Goal: Information Seeking & Learning: Learn about a topic

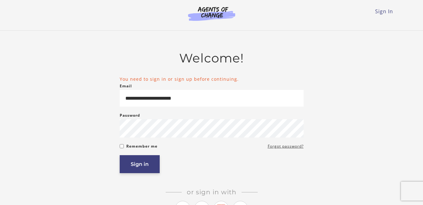
click at [139, 167] on button "Sign in" at bounding box center [140, 164] width 40 height 18
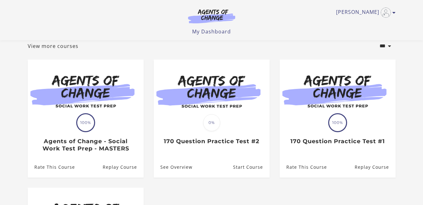
scroll to position [50, 0]
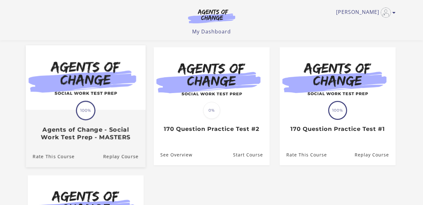
click at [83, 101] on img at bounding box center [86, 77] width 120 height 65
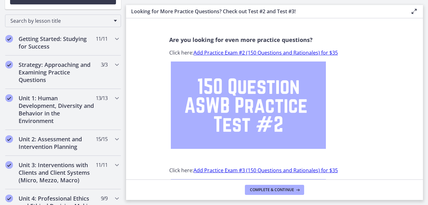
scroll to position [114, 0]
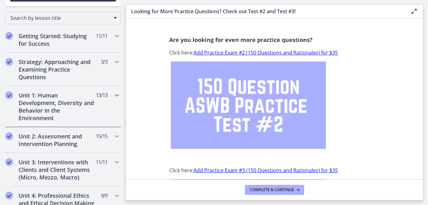
click at [113, 95] on icon "Chapters" at bounding box center [117, 95] width 8 height 8
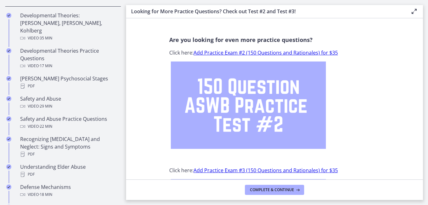
scroll to position [240, 0]
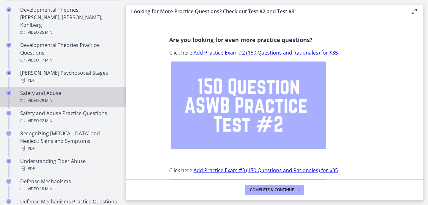
click at [40, 97] on span "· 29 min" at bounding box center [46, 101] width 14 height 8
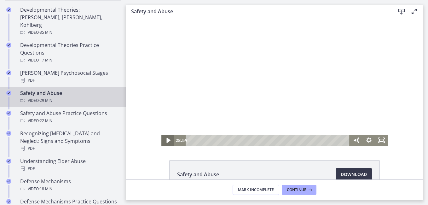
click at [166, 141] on icon "Play Video" at bounding box center [168, 140] width 4 height 5
click at [380, 140] on icon "Fullscreen" at bounding box center [381, 140] width 13 height 11
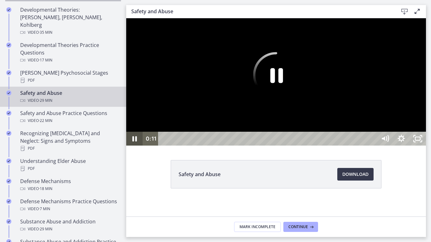
click at [135, 146] on icon "Pause" at bounding box center [134, 139] width 16 height 14
click at [135, 142] on icon "Play Video" at bounding box center [135, 138] width 5 height 7
click at [135, 146] on icon "Pause" at bounding box center [134, 139] width 16 height 14
click at [135, 142] on icon "Play Video" at bounding box center [135, 138] width 5 height 7
click at [427, 147] on icon "Unfullscreen" at bounding box center [418, 139] width 20 height 17
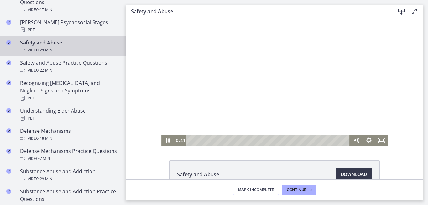
scroll to position [303, 0]
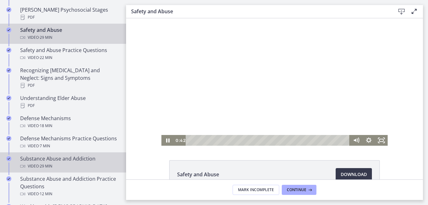
click at [48, 158] on div "Substance Abuse and Addiction Video · 29 min" at bounding box center [69, 162] width 98 height 15
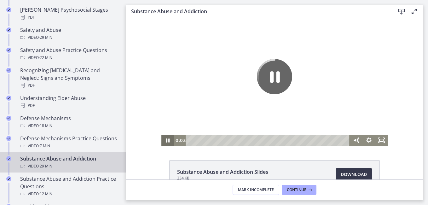
click at [166, 139] on icon "Pause" at bounding box center [167, 140] width 13 height 11
click at [166, 139] on icon "Play Video" at bounding box center [168, 140] width 4 height 5
click at [379, 140] on icon "Fullscreen" at bounding box center [381, 140] width 13 height 11
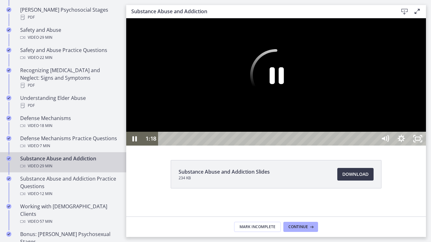
click at [302, 101] on icon "Pause" at bounding box center [276, 75] width 52 height 52
click at [343, 136] on div at bounding box center [276, 81] width 300 height 127
click at [426, 146] on icon "Unfullscreen" at bounding box center [417, 139] width 16 height 14
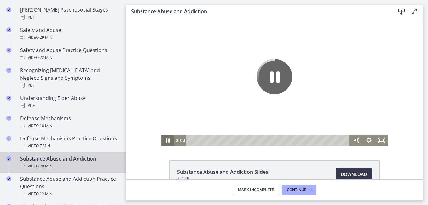
click at [166, 139] on icon "Pause" at bounding box center [167, 140] width 3 height 4
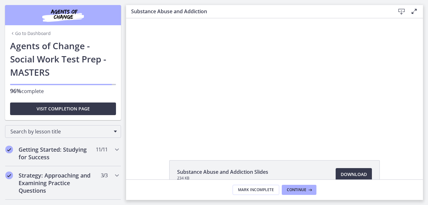
click at [33, 33] on link "Go to Dashboard" at bounding box center [30, 33] width 41 height 6
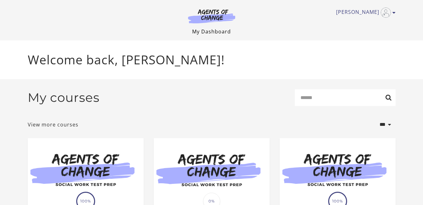
click at [212, 31] on link "My Dashboard" at bounding box center [211, 31] width 39 height 7
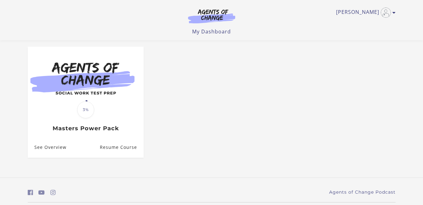
click at [422, 24] on header "[PERSON_NAME] My Account Support Sign Out Toggle menu Menu My Dashboard My Acco…" at bounding box center [211, 20] width 423 height 40
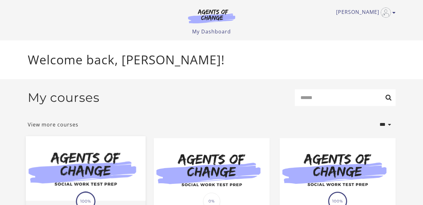
click at [108, 183] on img at bounding box center [86, 168] width 120 height 65
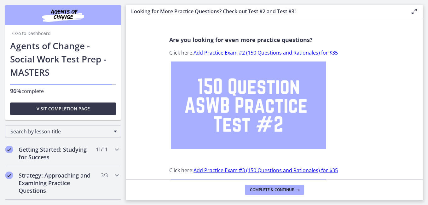
click at [426, 188] on main "Looking for More Practice Questions? Check out Test #2 and Test #3! Enable full…" at bounding box center [277, 102] width 302 height 205
click at [426, 190] on main "Looking for More Practice Questions? Check out Test #2 and Test #3! Enable full…" at bounding box center [277, 102] width 302 height 205
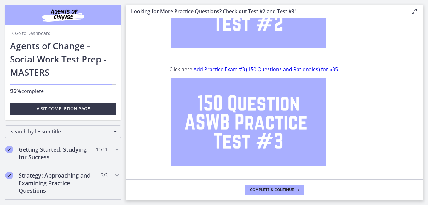
scroll to position [117, 0]
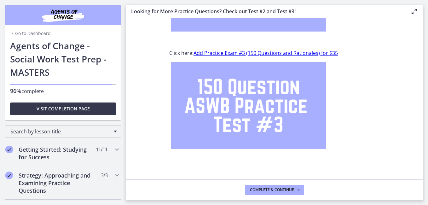
click at [263, 53] on link "Add Practice Exam #3 (150 Questions and Rationales) for $35" at bounding box center [266, 53] width 144 height 7
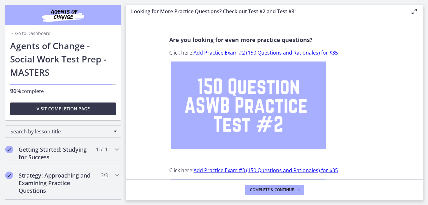
scroll to position [1, 0]
